Goal: Information Seeking & Learning: Learn about a topic

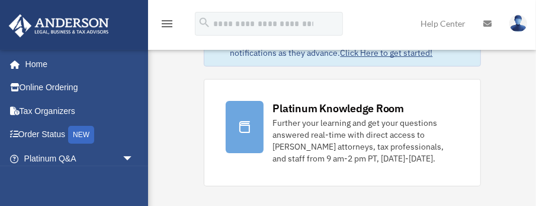
scroll to position [95, 0]
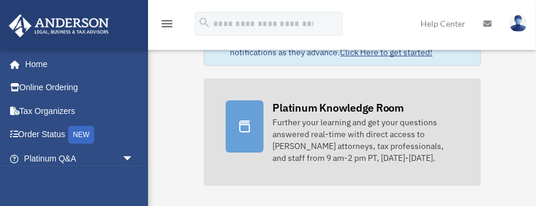
click at [289, 112] on div "Platinum Knowledge Room" at bounding box center [339, 107] width 132 height 15
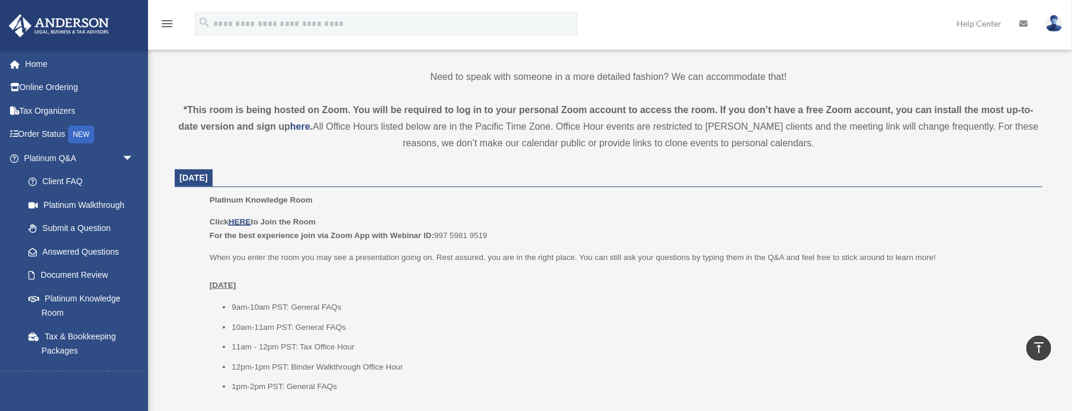
scroll to position [379, 0]
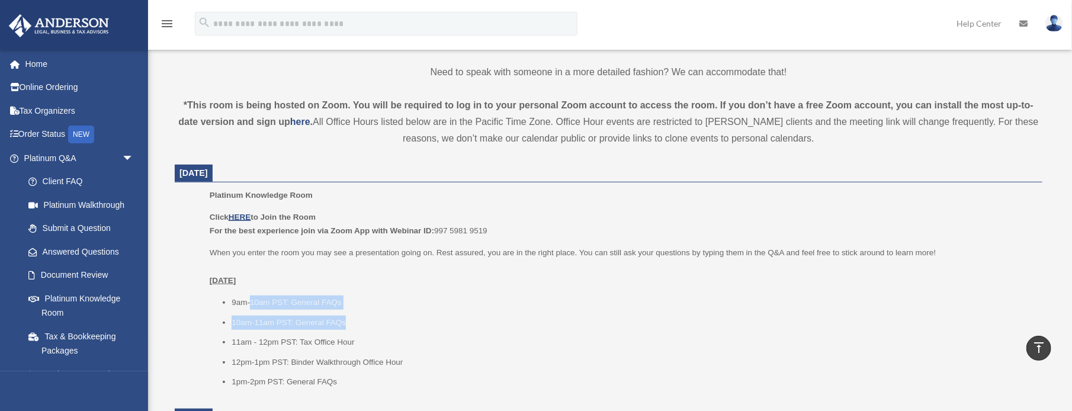
drag, startPoint x: 249, startPoint y: 299, endPoint x: 358, endPoint y: 320, distance: 110.5
click at [358, 205] on ul "9am-10am PST: General FAQs 10am-11am PST: General FAQs 11am - 12pm PST: Tax Off…" at bounding box center [622, 343] width 825 height 94
click at [243, 205] on u "HERE" at bounding box center [240, 217] width 22 height 9
